Goal: Find specific page/section: Find specific page/section

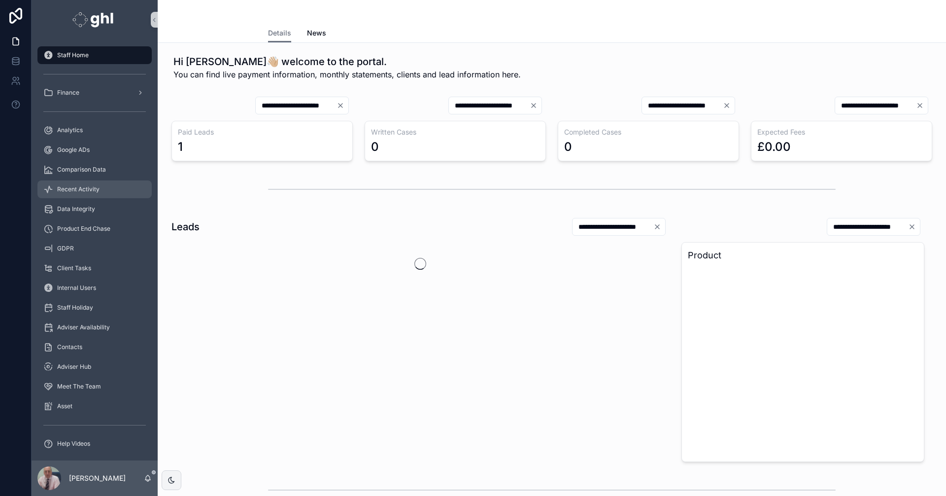
drag, startPoint x: 0, startPoint y: 0, endPoint x: 127, endPoint y: 187, distance: 226.0
click at [84, 187] on span "Recent Activity" at bounding box center [78, 189] width 42 height 8
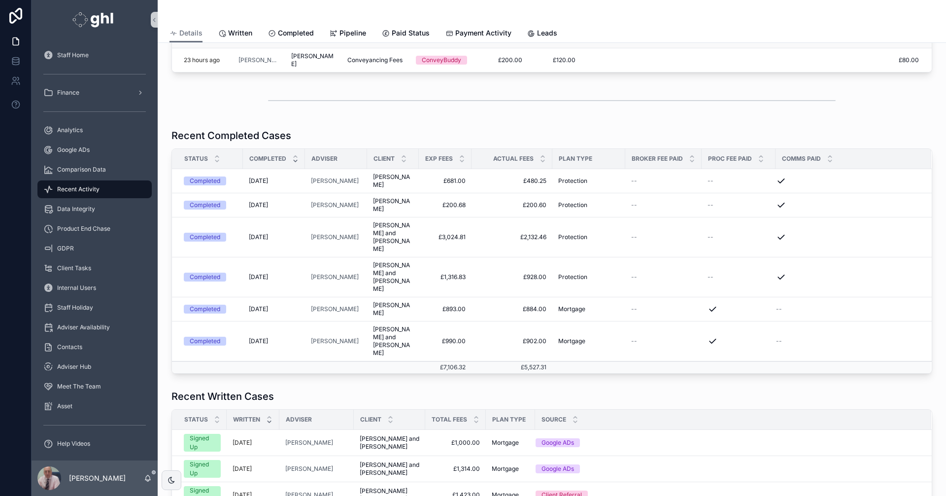
scroll to position [54, 0]
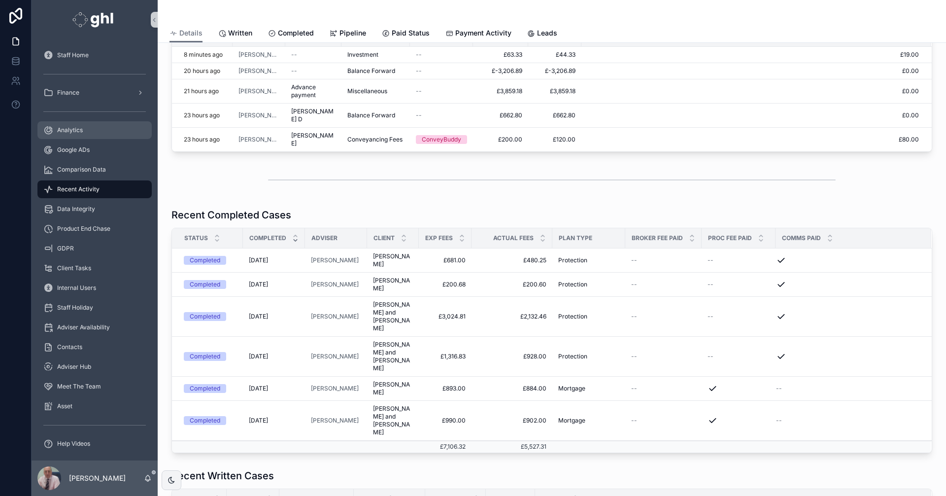
click at [70, 126] on span "Analytics" at bounding box center [70, 130] width 26 height 8
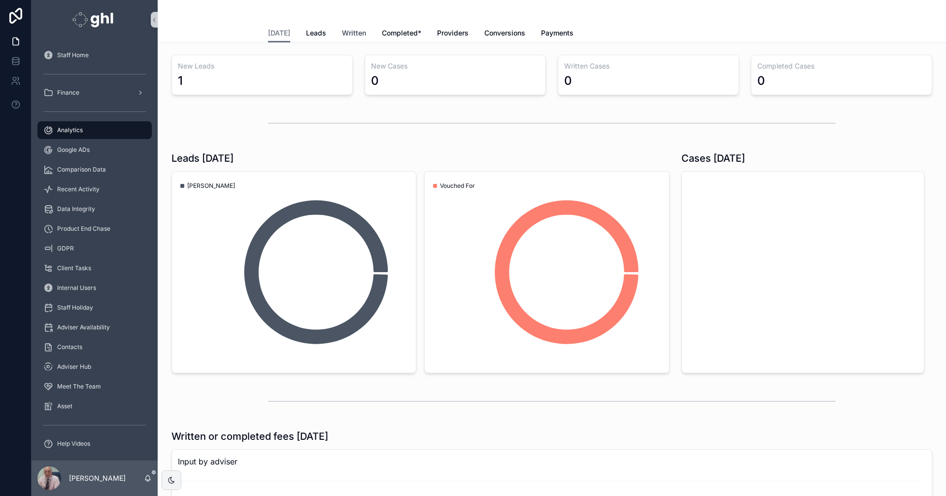
click at [352, 31] on span "Written" at bounding box center [354, 33] width 24 height 10
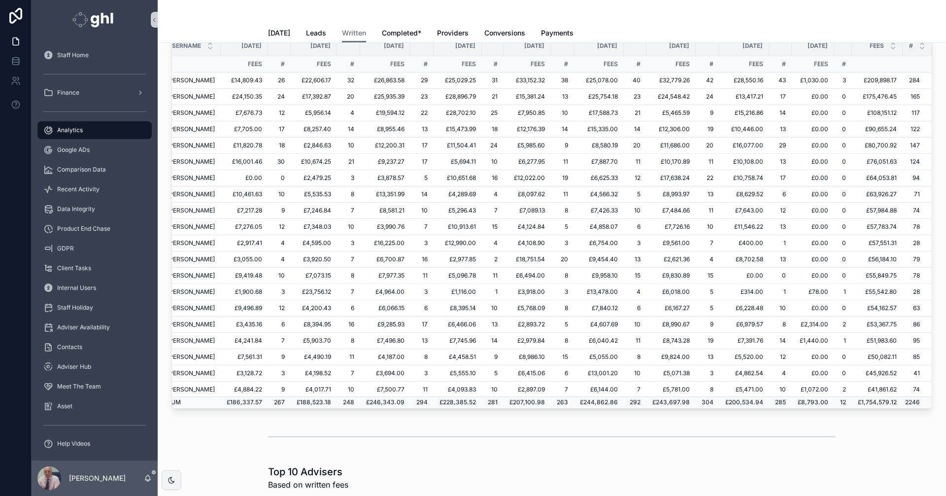
scroll to position [0, 52]
